Goal: Information Seeking & Learning: Find specific fact

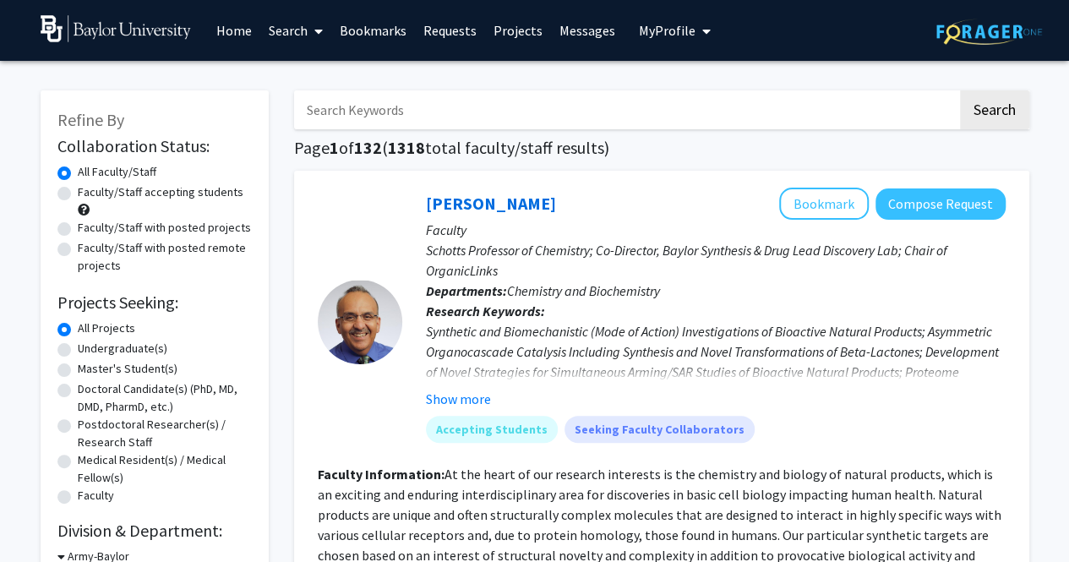
click at [576, 35] on link "Messages" at bounding box center [587, 30] width 73 height 59
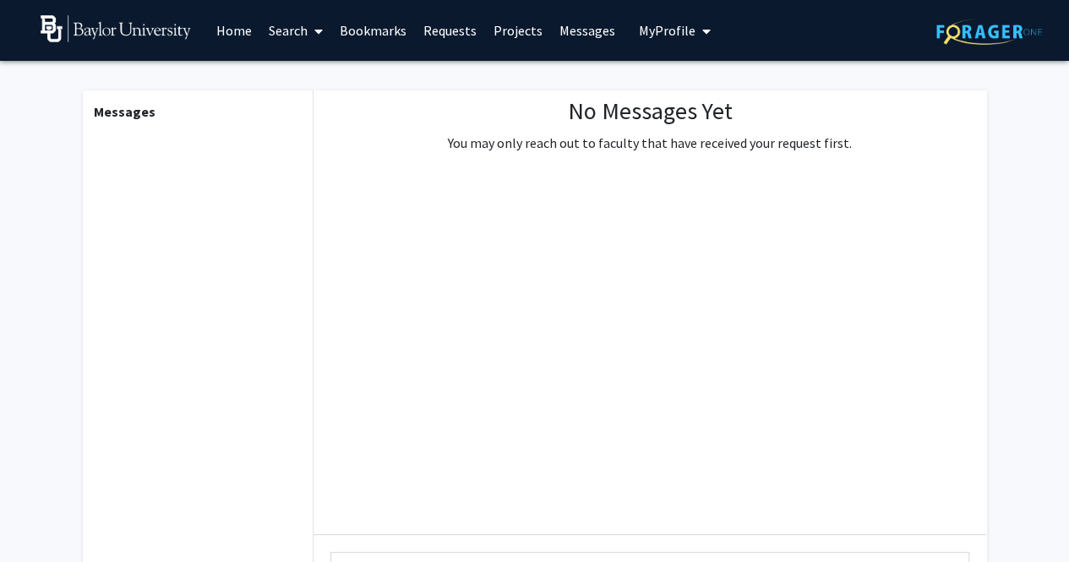
click at [428, 30] on link "Requests" at bounding box center [450, 30] width 70 height 59
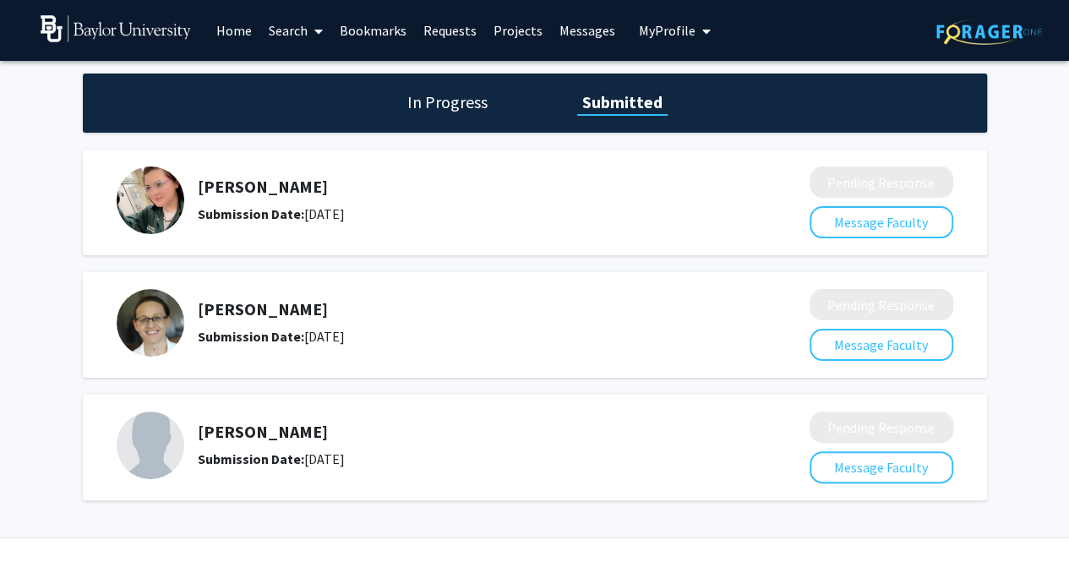
click at [277, 39] on link "Search" at bounding box center [295, 30] width 71 height 59
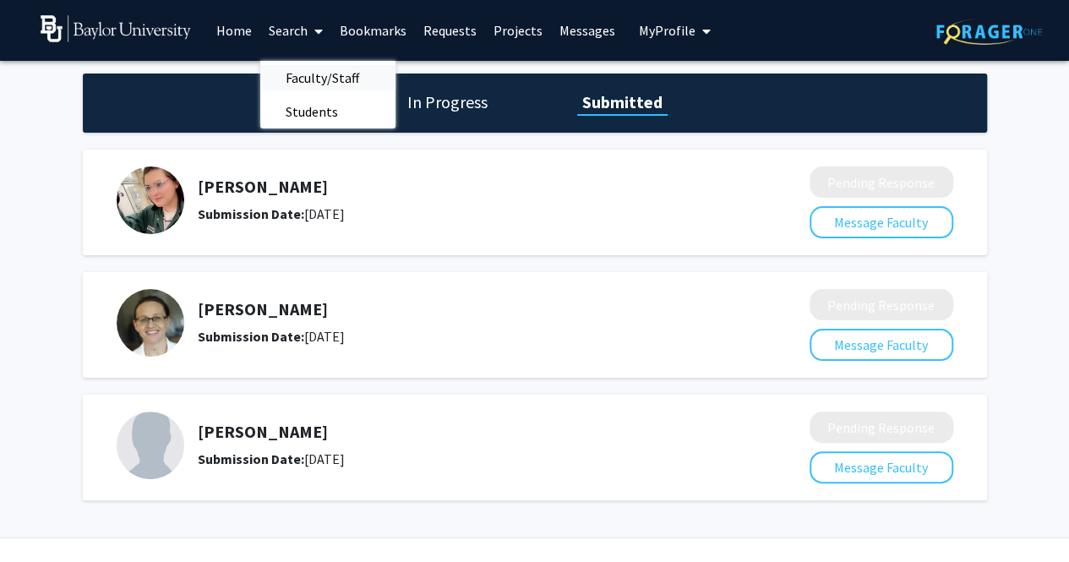
click at [310, 75] on span "Faculty/Staff" at bounding box center [322, 78] width 124 height 34
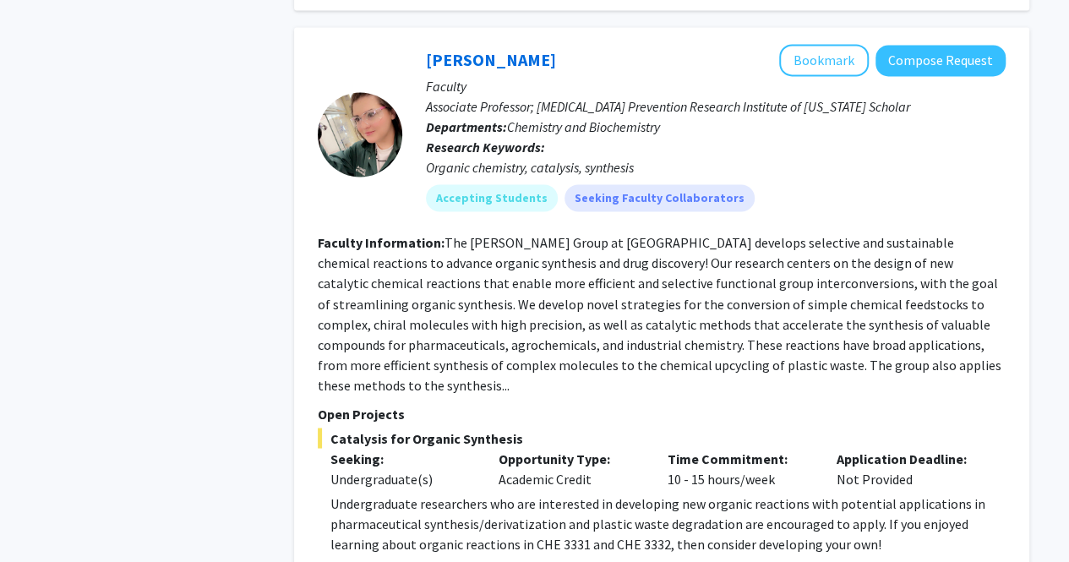
scroll to position [1314, 0]
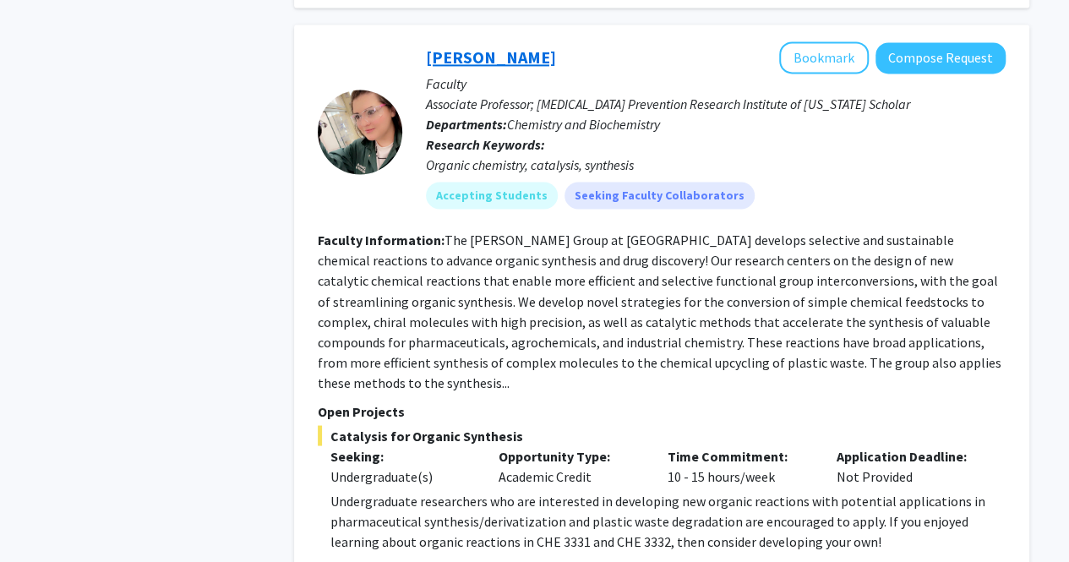
click at [472, 53] on link "[PERSON_NAME]" at bounding box center [491, 56] width 130 height 21
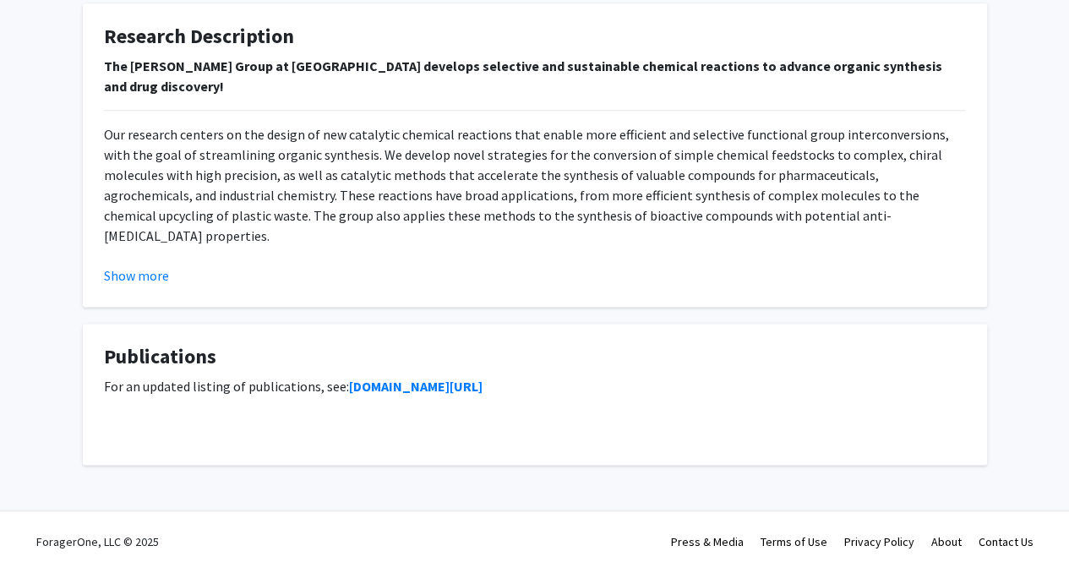
scroll to position [1060, 0]
click at [132, 271] on button "Show more" at bounding box center [136, 275] width 65 height 20
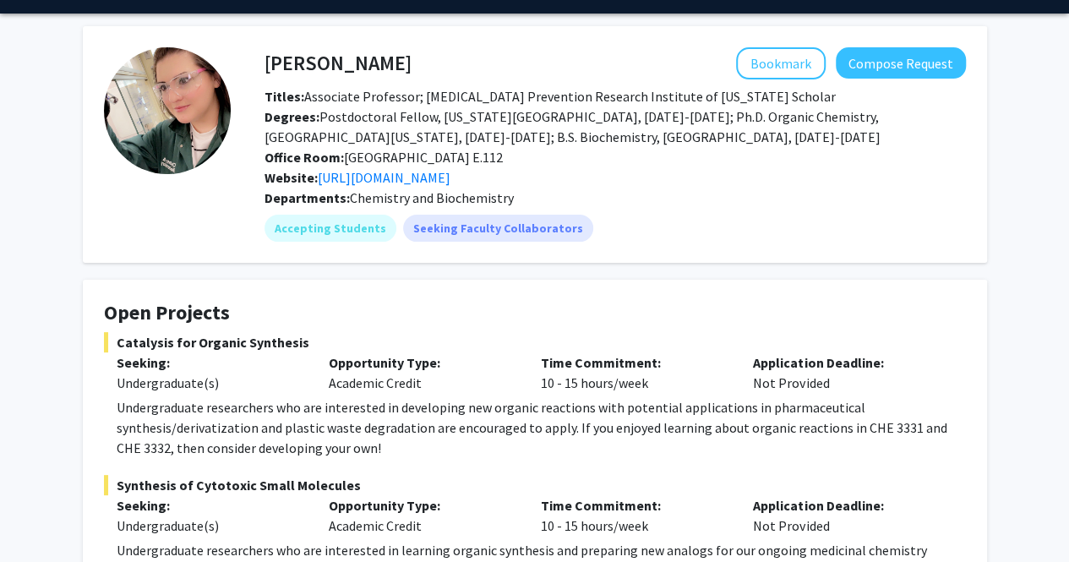
scroll to position [46, 0]
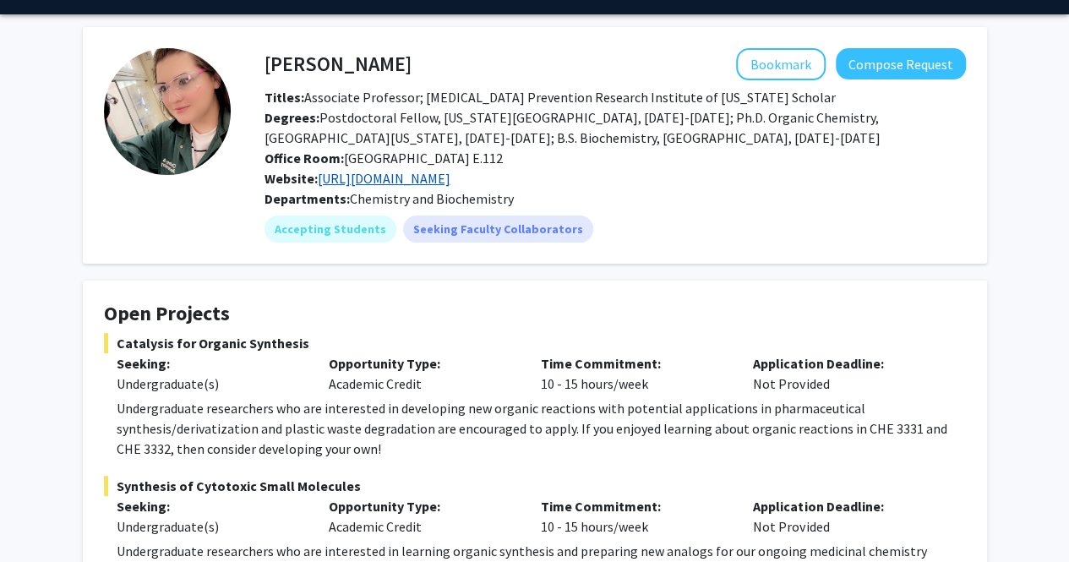
click at [353, 177] on link "[URL][DOMAIN_NAME]" at bounding box center [384, 178] width 133 height 17
